Goal: Transaction & Acquisition: Subscribe to service/newsletter

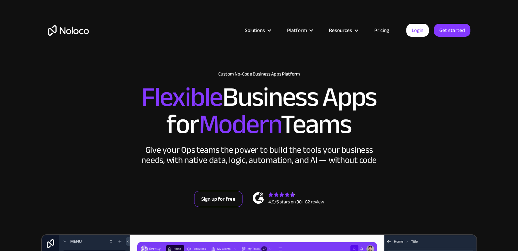
click at [224, 203] on link "Sign up for free" at bounding box center [218, 199] width 48 height 16
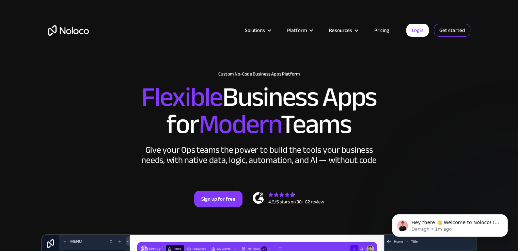
click at [453, 31] on link "Get started" at bounding box center [452, 30] width 36 height 13
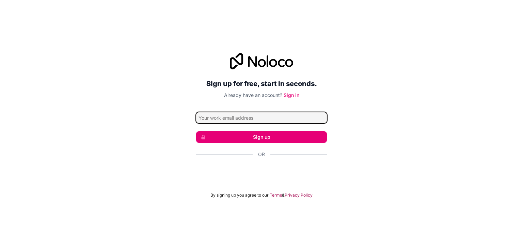
click at [236, 119] on input "Email address" at bounding box center [261, 117] width 131 height 11
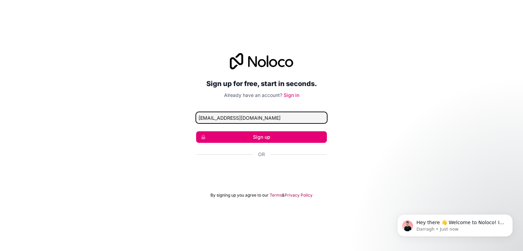
type input "[EMAIL_ADDRESS][DOMAIN_NAME]"
click at [129, 161] on div "Sign up for free, start in seconds. Already have an account? Sign in [EMAIL_ADD…" at bounding box center [261, 126] width 523 height 164
click at [232, 139] on button "Sign up" at bounding box center [261, 137] width 131 height 12
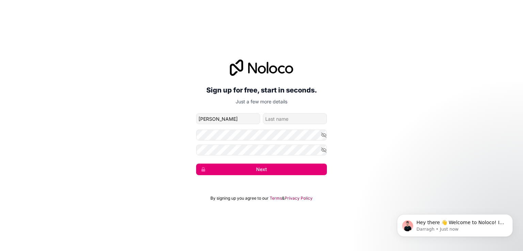
type input "[PERSON_NAME]"
click at [196, 160] on form "[EMAIL_ADDRESS][DOMAIN_NAME] [PERSON_NAME] Next" at bounding box center [261, 144] width 131 height 62
click at [222, 172] on button "Next" at bounding box center [261, 170] width 131 height 12
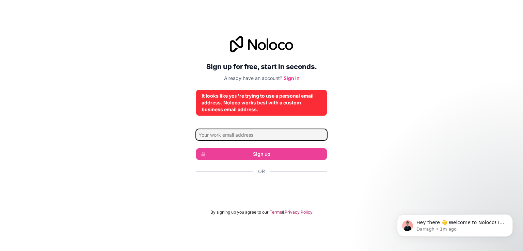
click at [213, 139] on input "Email address" at bounding box center [261, 134] width 131 height 11
click at [215, 136] on input "Email address" at bounding box center [261, 134] width 131 height 11
